Goal: Transaction & Acquisition: Purchase product/service

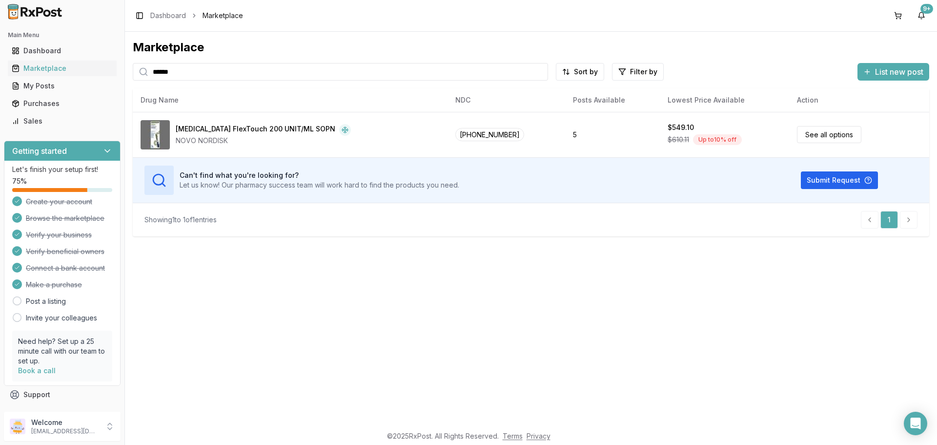
click at [216, 62] on div "Marketplace ****** Sort by Filter by List new post Drug Name NDC Posts Availabl…" at bounding box center [531, 138] width 797 height 197
drag, startPoint x: 195, startPoint y: 72, endPoint x: 0, endPoint y: 48, distance: 196.2
click at [0, 48] on div "Main Menu Dashboard Marketplace My Posts Purchases Sales Getting started Let's …" at bounding box center [468, 222] width 937 height 445
type input "******"
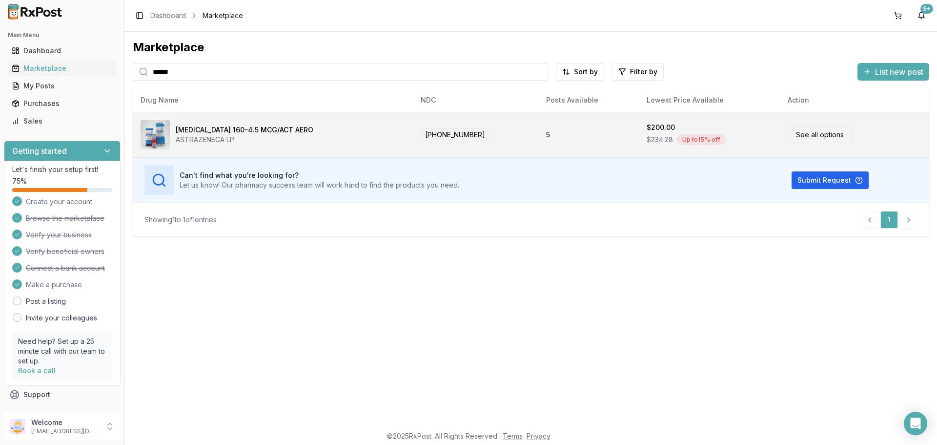
click at [812, 135] on link "See all options" at bounding box center [820, 134] width 64 height 17
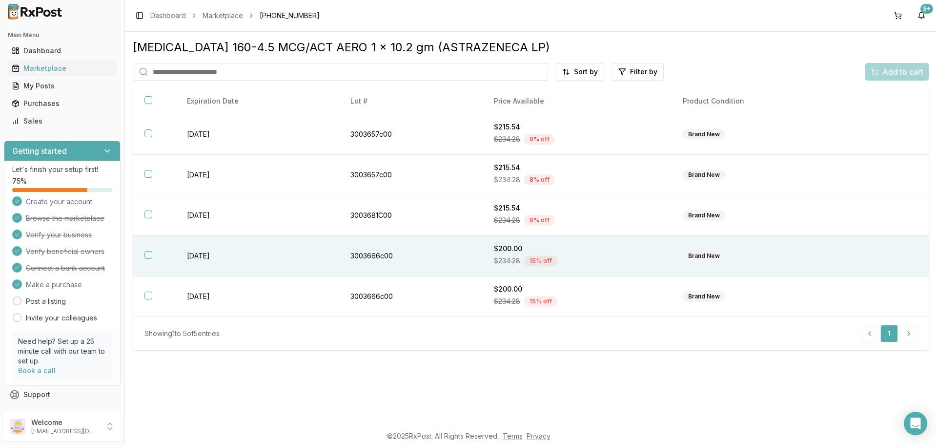
click at [153, 253] on th at bounding box center [154, 256] width 42 height 41
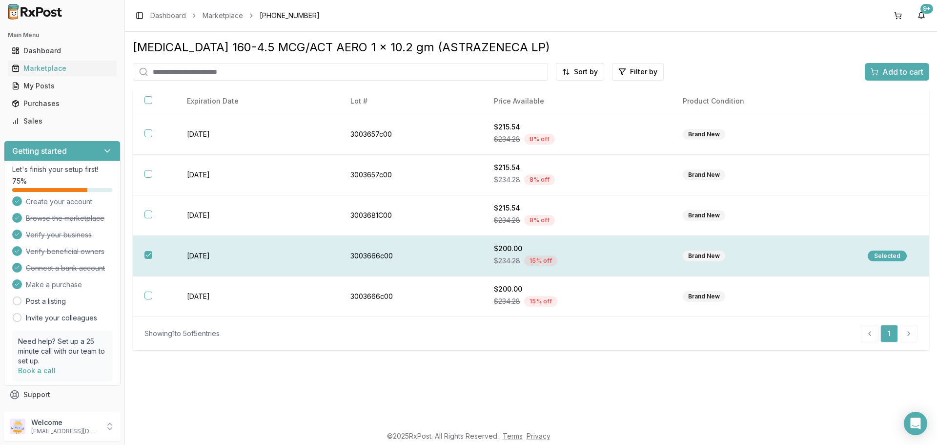
click at [891, 253] on div "Selected" at bounding box center [887, 255] width 39 height 11
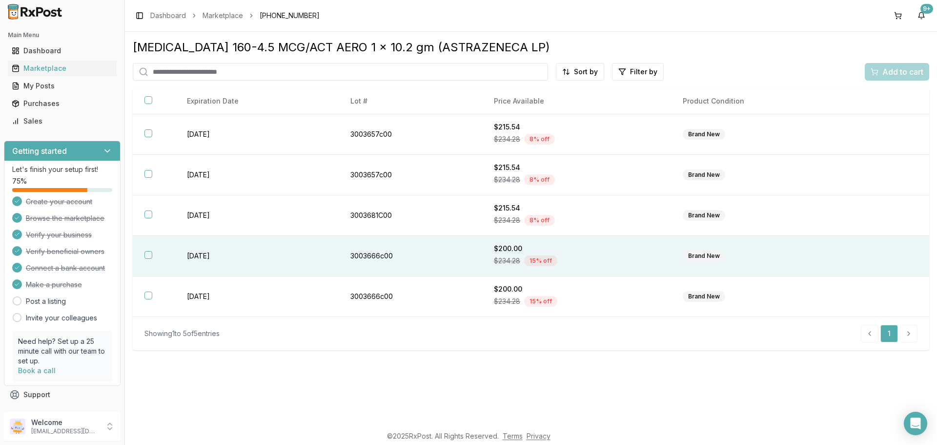
click at [144, 254] on th at bounding box center [154, 256] width 42 height 41
click at [907, 69] on span "Add to cart" at bounding box center [902, 72] width 41 height 12
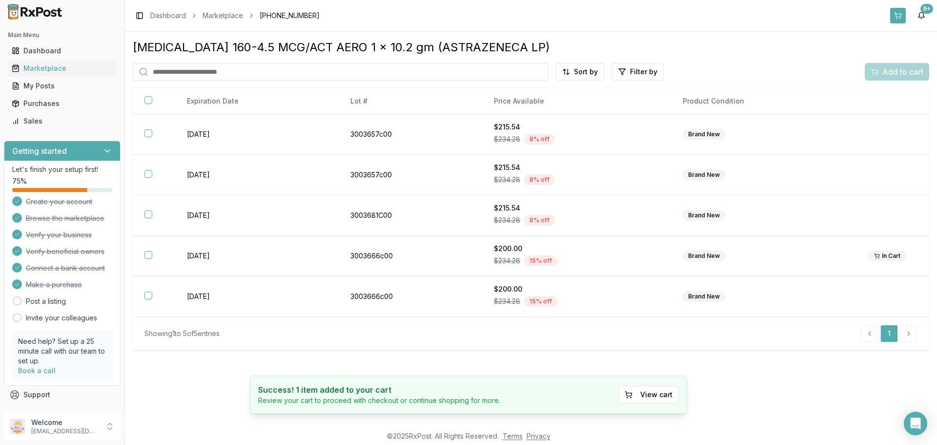
click at [894, 15] on button at bounding box center [898, 16] width 16 height 16
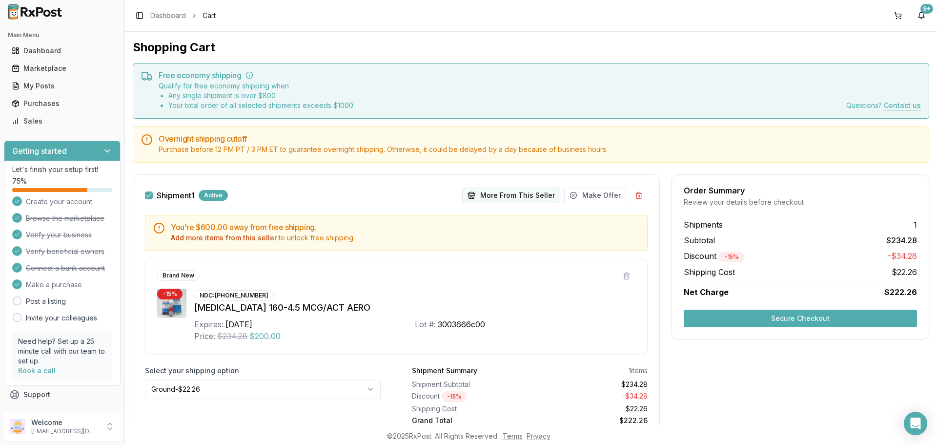
click at [507, 191] on button "More From This Seller" at bounding box center [511, 195] width 98 height 16
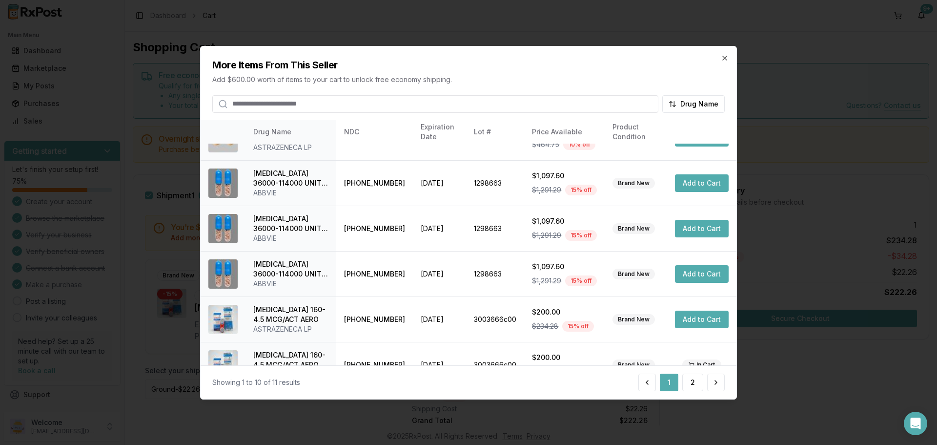
scroll to position [232, 0]
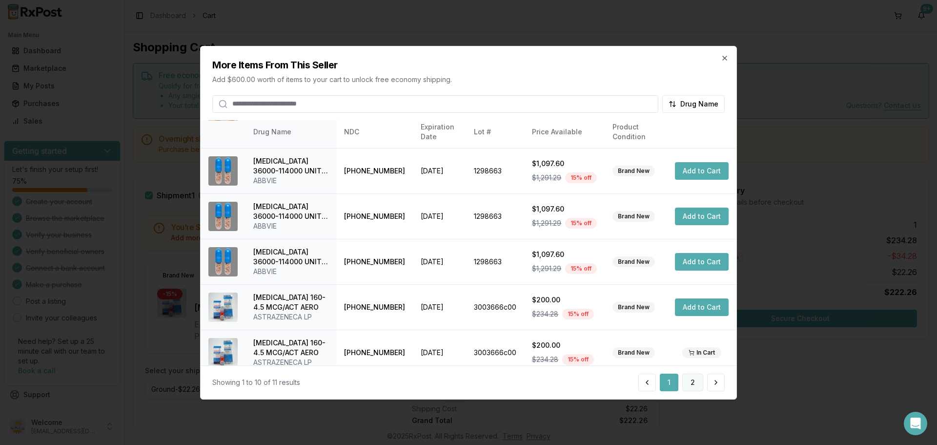
click at [695, 379] on button "2" at bounding box center [692, 382] width 21 height 18
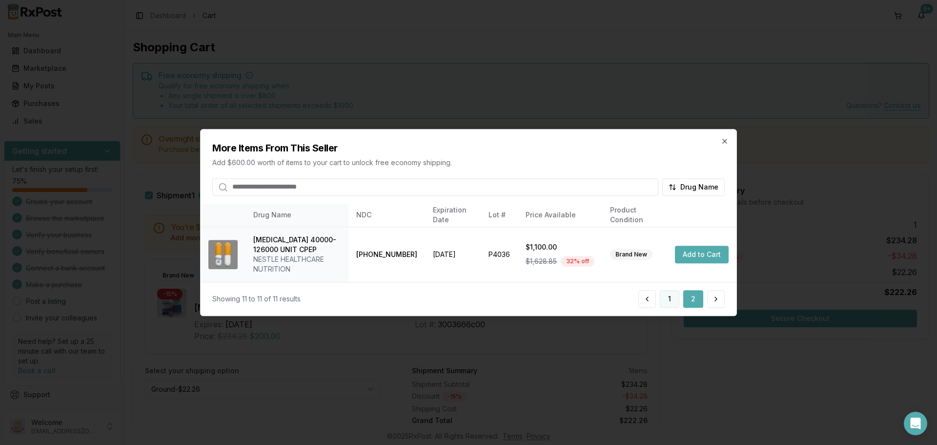
click at [671, 302] on button "1" at bounding box center [670, 299] width 20 height 18
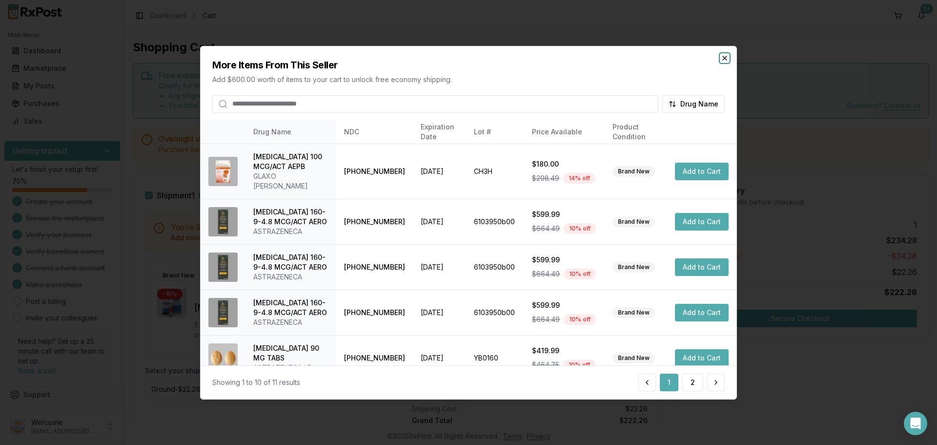
click at [726, 59] on icon "button" at bounding box center [725, 58] width 4 height 4
